Goal: Task Accomplishment & Management: Manage account settings

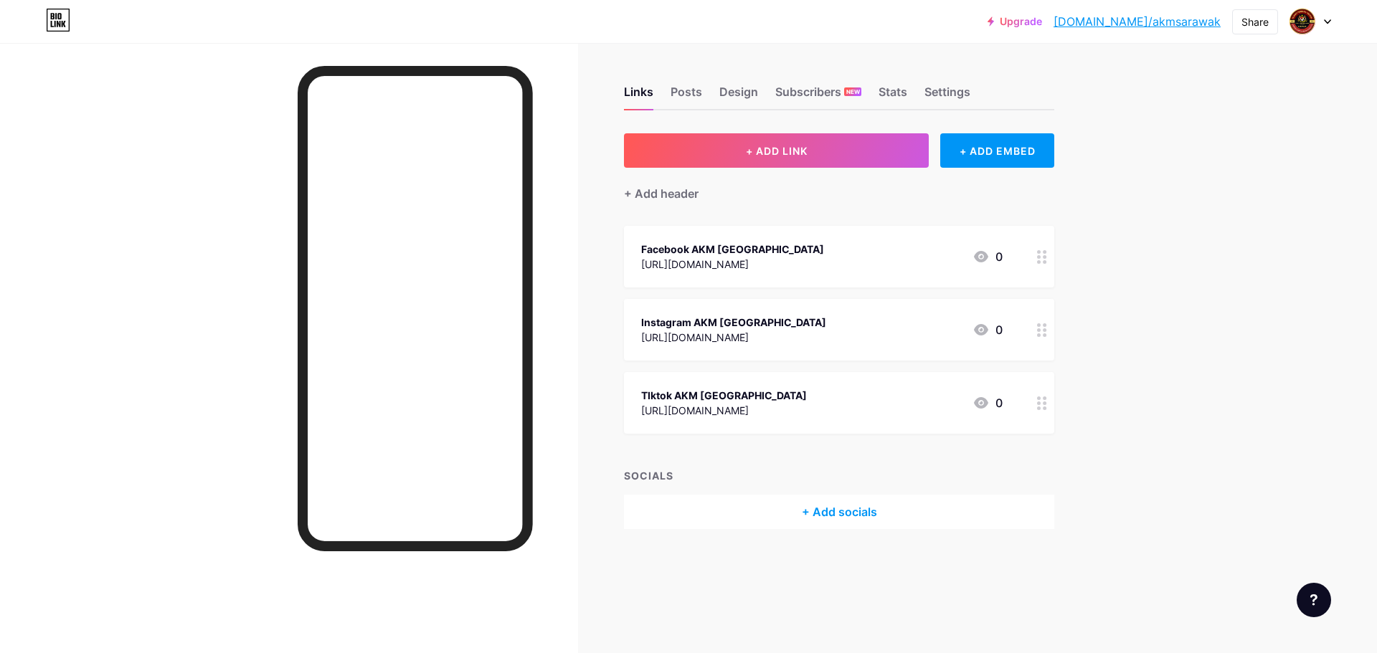
click at [1042, 404] on icon at bounding box center [1042, 403] width 10 height 14
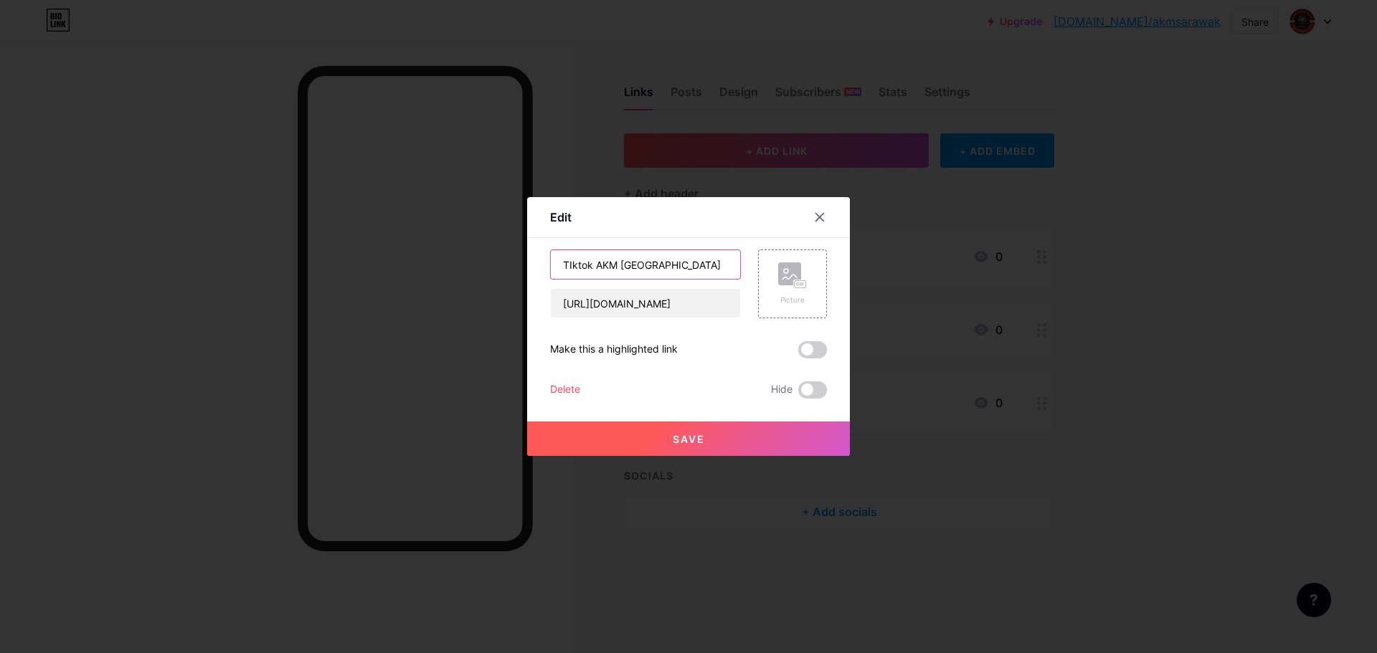
click at [567, 267] on input "TIktok AKM [GEOGRAPHIC_DATA]" at bounding box center [645, 264] width 189 height 29
type input "Tiktok AKM [GEOGRAPHIC_DATA]"
click at [698, 437] on span "Save" at bounding box center [688, 439] width 32 height 12
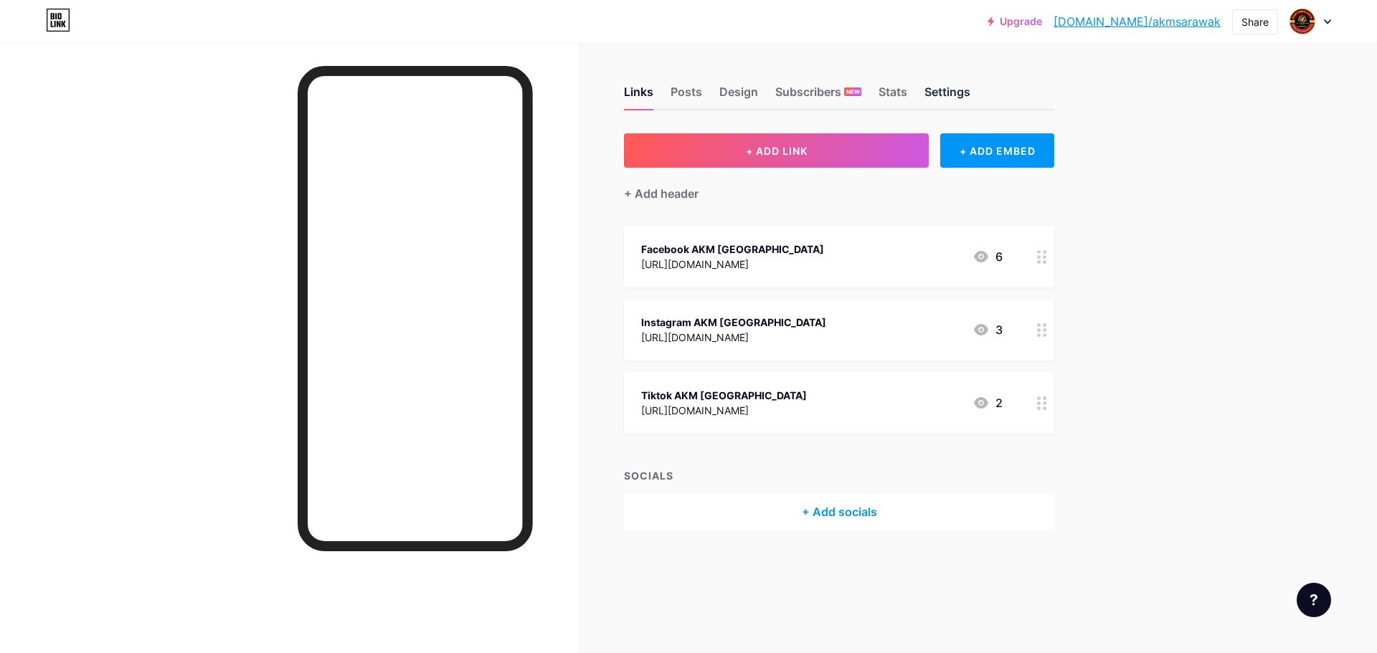
click at [948, 102] on div "Settings" at bounding box center [947, 96] width 46 height 26
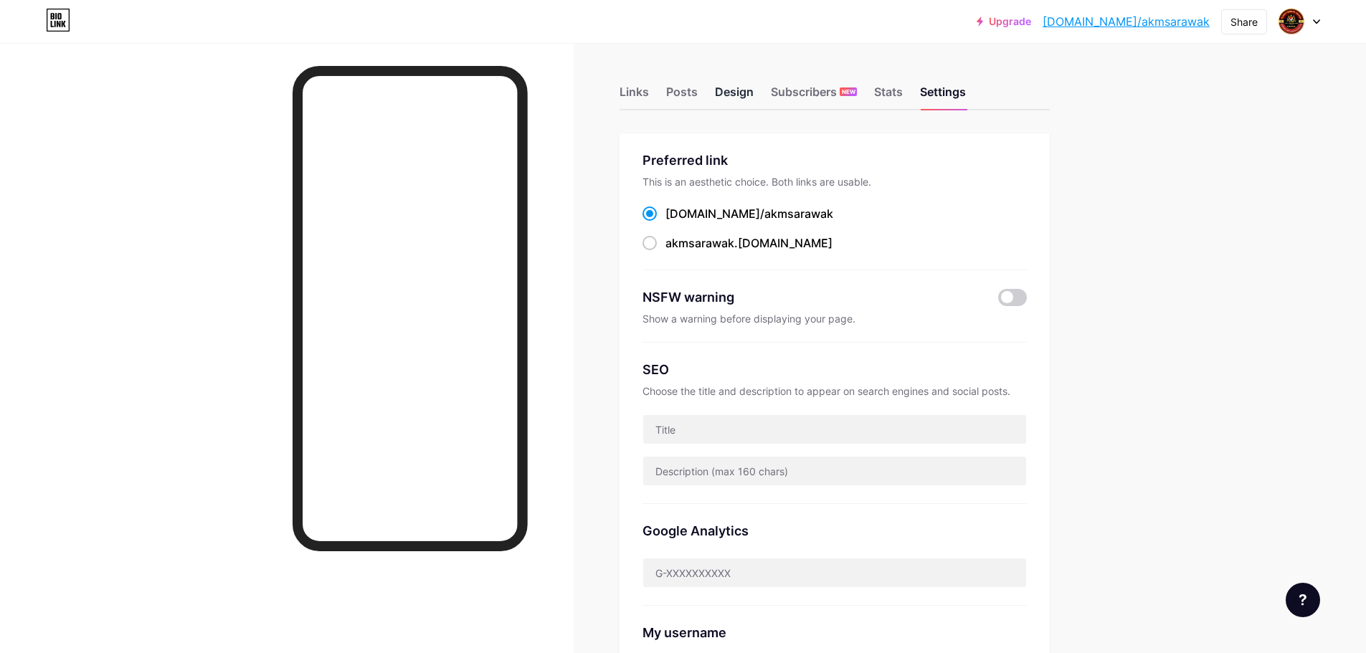
click at [732, 92] on div "Design" at bounding box center [734, 96] width 39 height 26
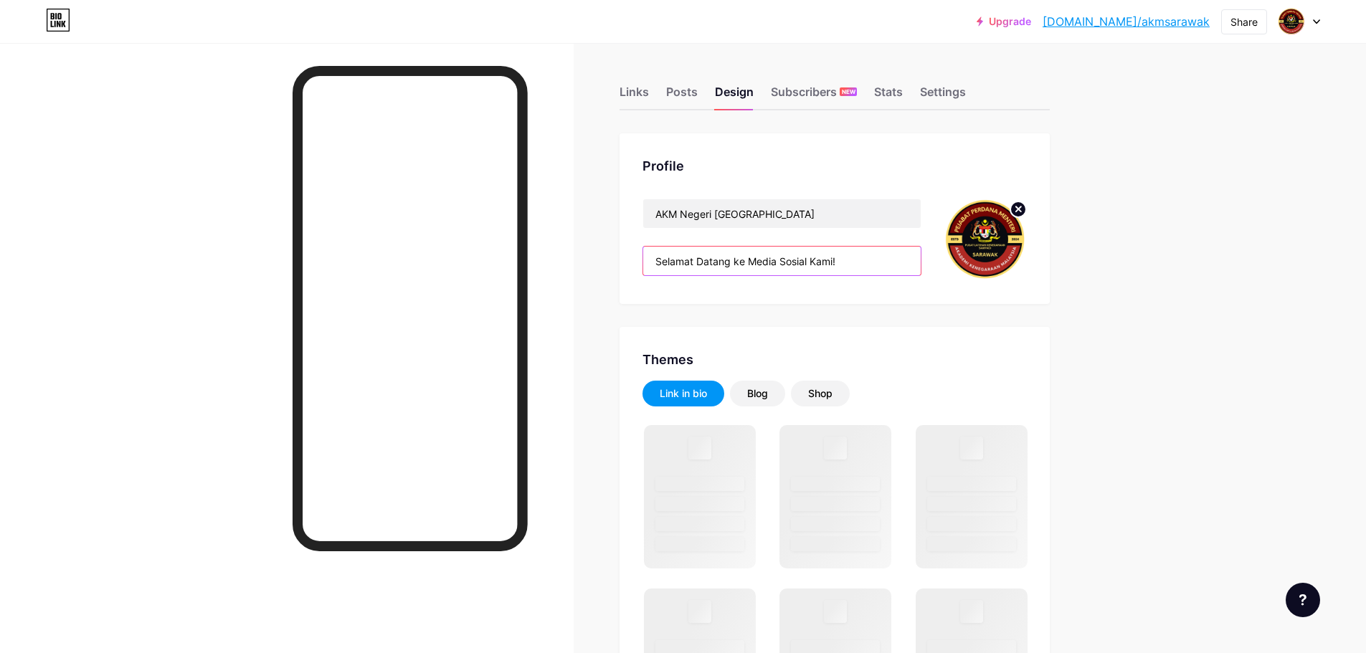
click at [751, 264] on input "Selamat Datang ke Media Sosial Kami!" at bounding box center [781, 261] width 277 height 29
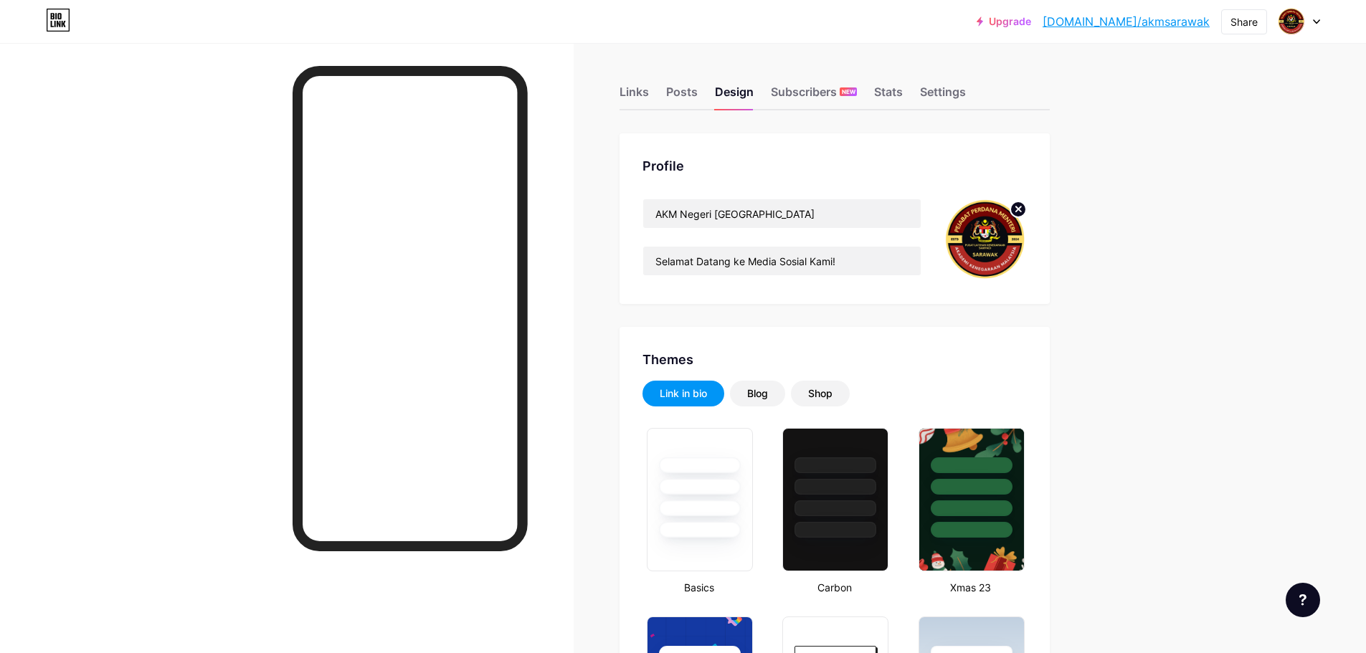
click at [678, 98] on div "Posts" at bounding box center [682, 96] width 32 height 26
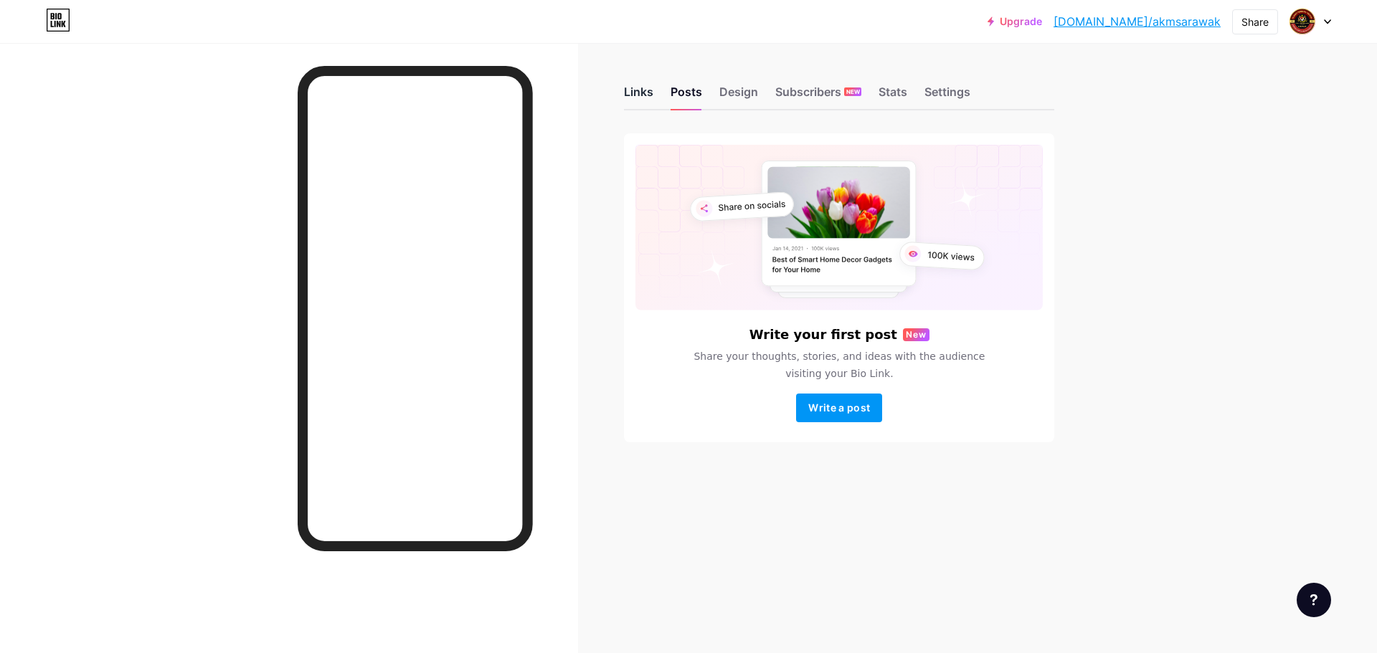
click at [633, 92] on div "Links" at bounding box center [638, 96] width 29 height 26
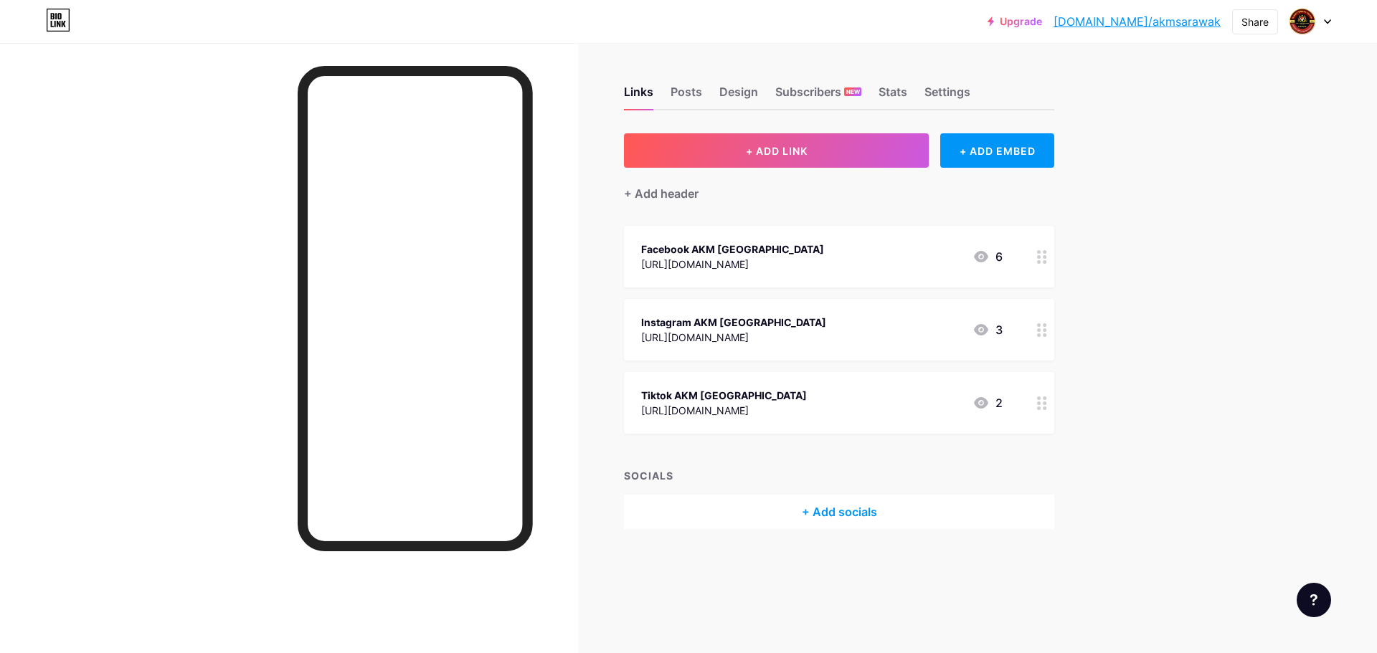
click at [983, 260] on icon at bounding box center [981, 256] width 14 height 11
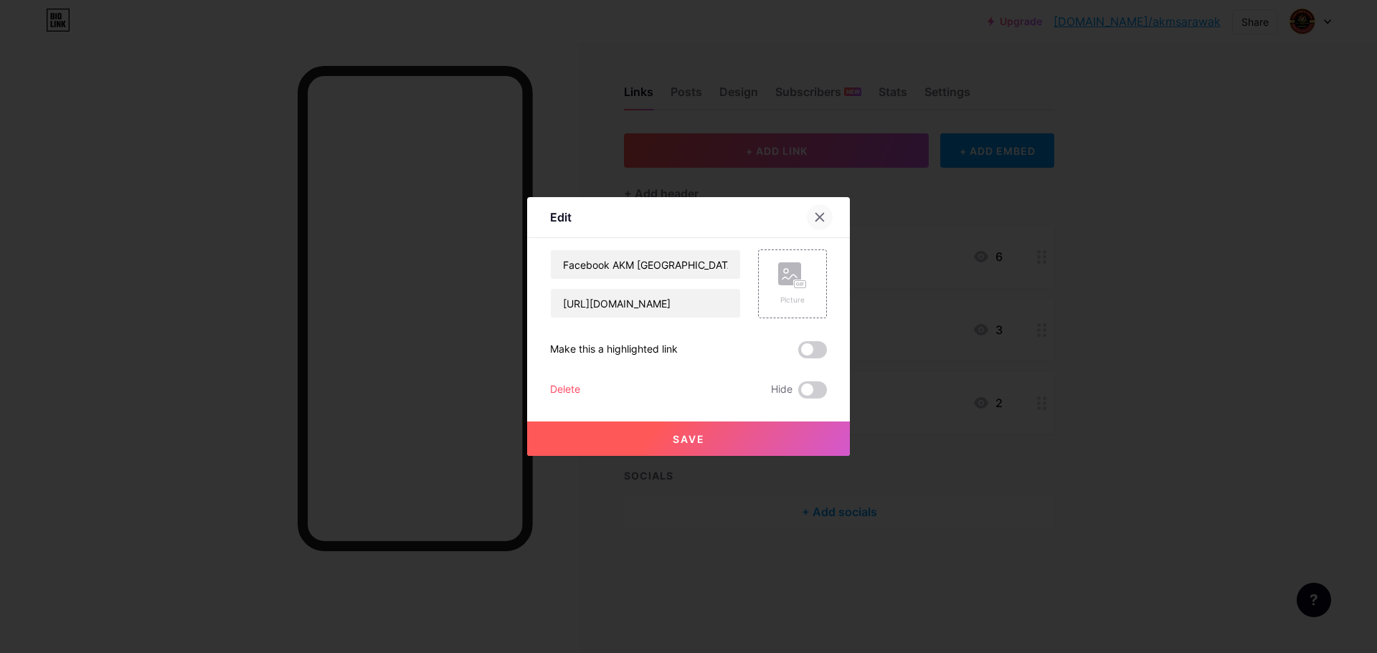
click at [814, 217] on icon at bounding box center [819, 216] width 11 height 11
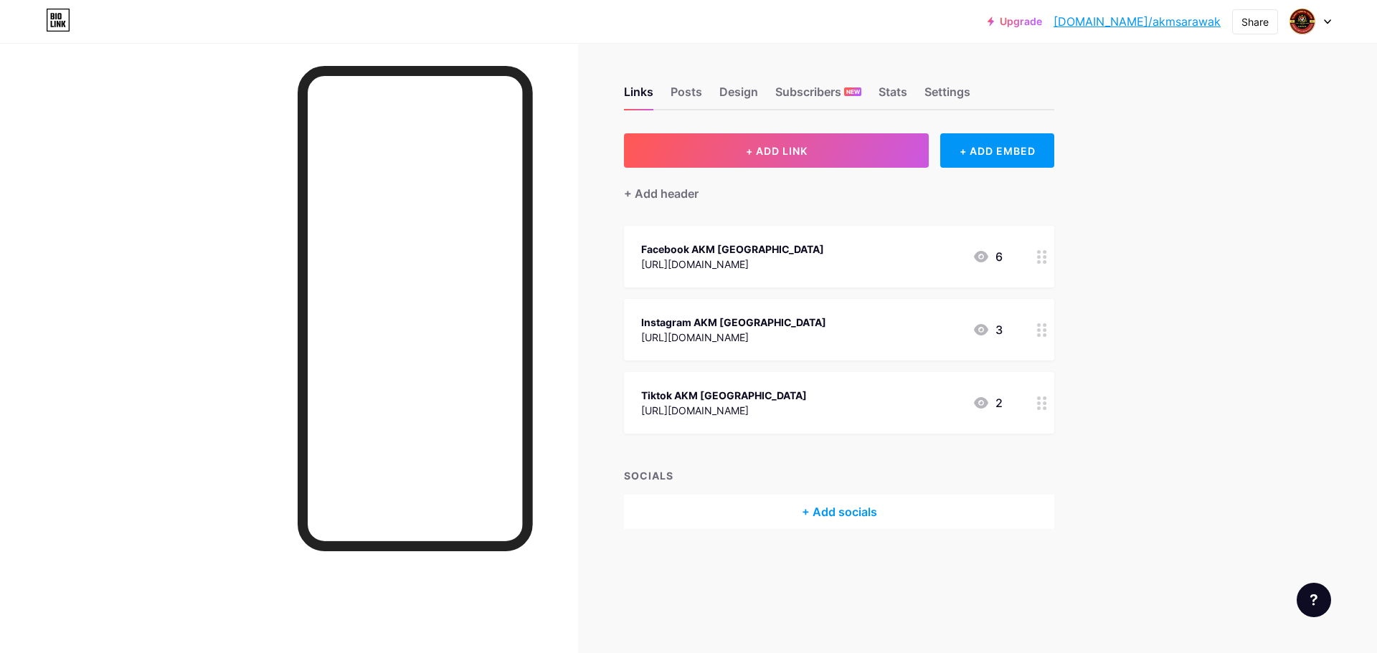
click at [987, 259] on icon at bounding box center [980, 256] width 17 height 17
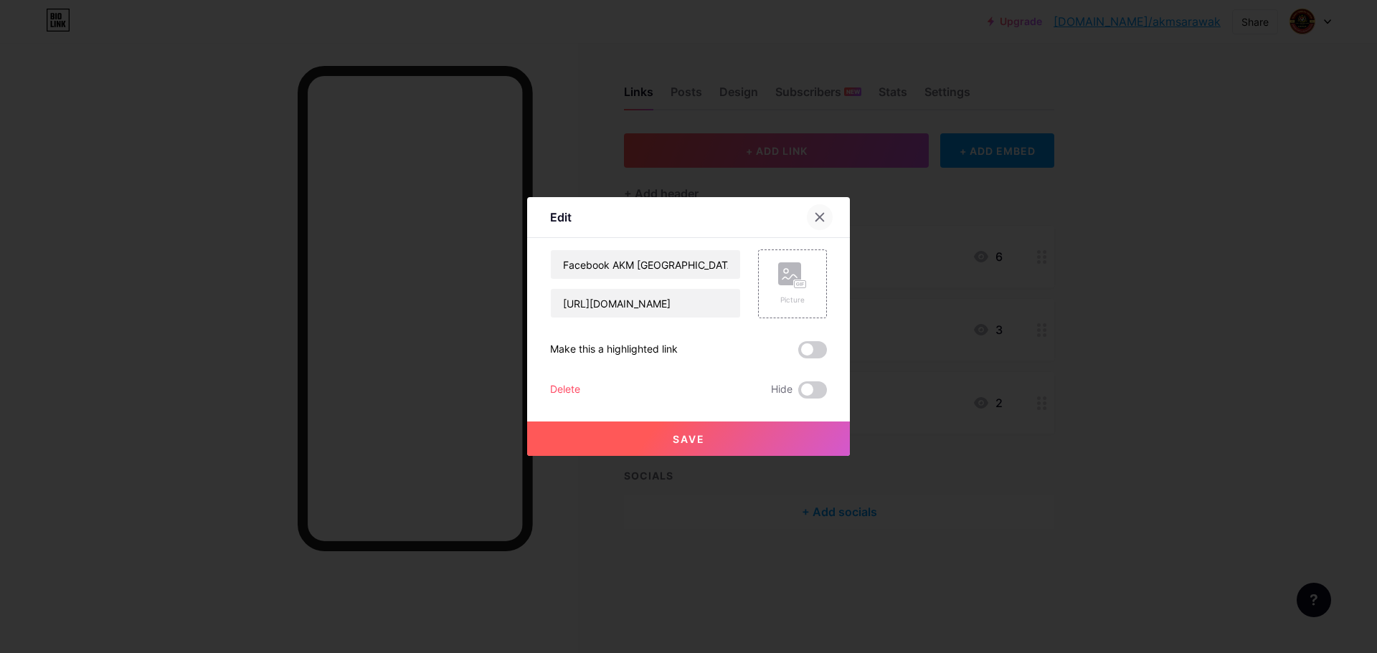
click at [814, 215] on icon at bounding box center [819, 216] width 11 height 11
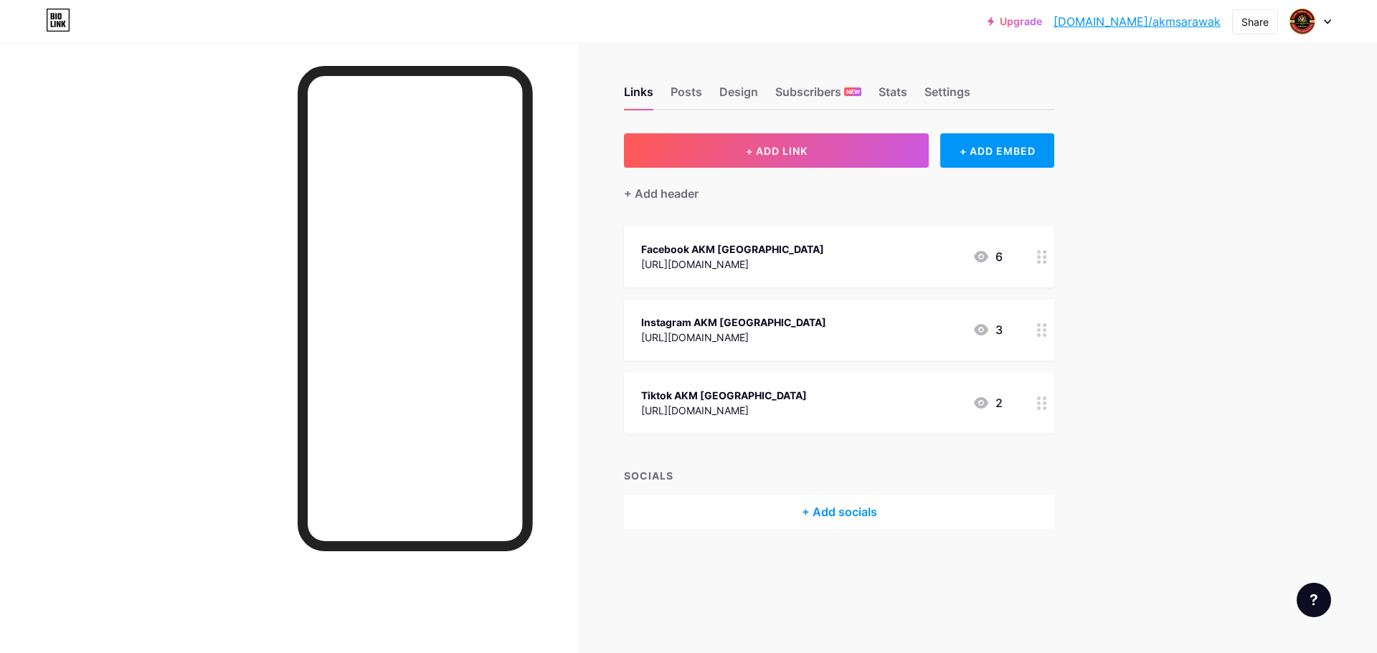
click at [1230, 285] on div "Upgrade [DOMAIN_NAME]/akmsar... [DOMAIN_NAME]/akmsarawak Share Switch accounts …" at bounding box center [688, 326] width 1377 height 653
click at [673, 98] on div "Posts" at bounding box center [686, 96] width 32 height 26
